Goal: Task Accomplishment & Management: Use online tool/utility

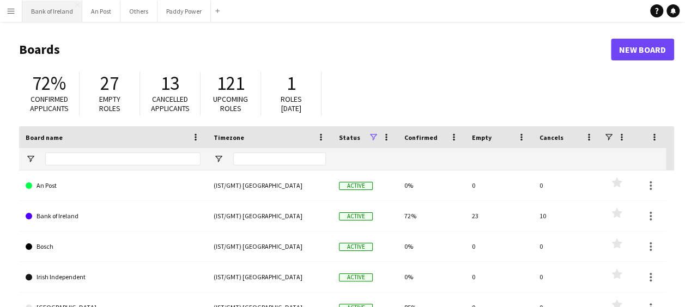
click at [59, 13] on button "Bank of Ireland Close" at bounding box center [52, 11] width 60 height 21
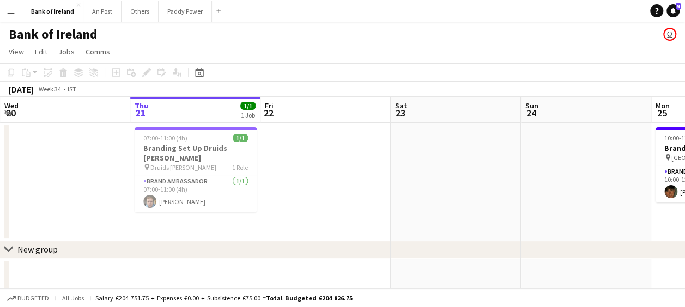
scroll to position [0, 473]
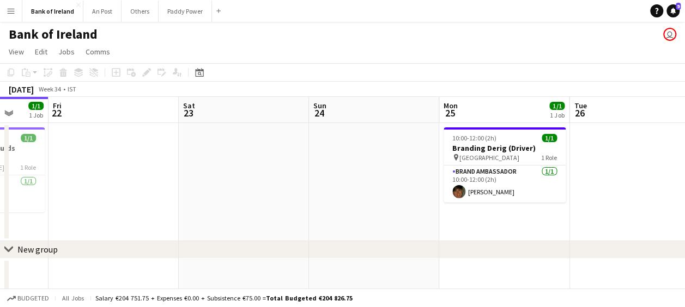
drag, startPoint x: 617, startPoint y: 117, endPoint x: 0, endPoint y: 99, distance: 617.3
click at [203, 71] on icon at bounding box center [199, 72] width 8 height 9
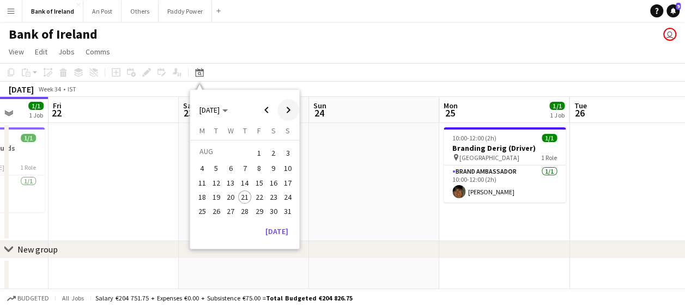
click at [290, 112] on span "Next month" at bounding box center [288, 110] width 22 height 22
click at [255, 204] on span "26" at bounding box center [259, 208] width 13 height 13
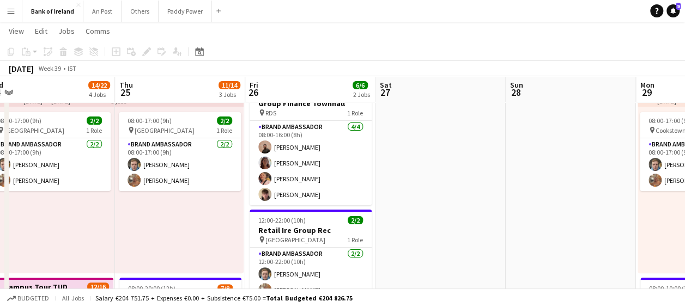
scroll to position [35, 0]
